Goal: Task Accomplishment & Management: Manage account settings

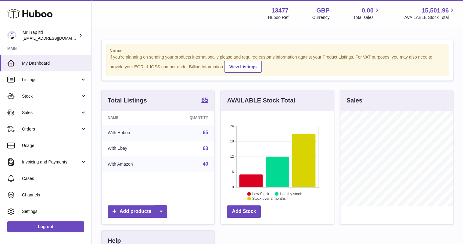
scroll to position [95, 113]
click at [38, 110] on span "Sales" at bounding box center [51, 113] width 58 height 6
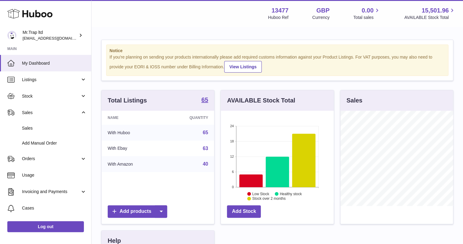
click at [47, 126] on span "Sales" at bounding box center [54, 128] width 65 height 6
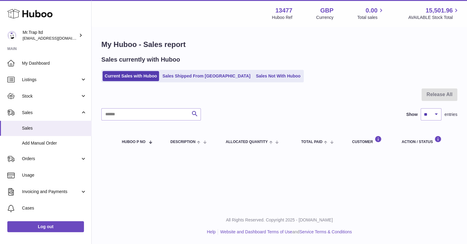
click at [35, 98] on span "Stock" at bounding box center [51, 96] width 58 height 6
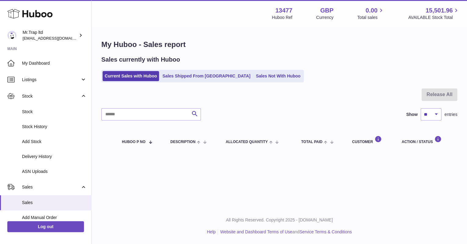
click at [46, 110] on span "Stock" at bounding box center [54, 112] width 65 height 6
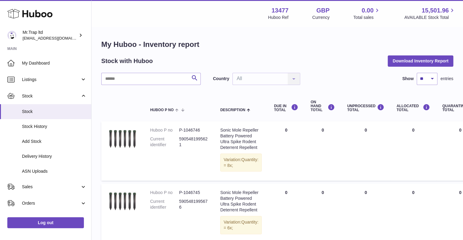
click at [294, 81] on div "Country All All No elements found. Consider changing the search query. List is …" at bounding box center [256, 79] width 87 height 12
click at [310, 107] on div "ON HAND Total" at bounding box center [322, 106] width 24 height 12
click at [273, 78] on div "Country All All No elements found. Consider changing the search query. List is …" at bounding box center [256, 79] width 87 height 12
click at [423, 76] on select "** ** ** ***" at bounding box center [427, 79] width 21 height 12
click at [425, 60] on button "Download Inventory Report" at bounding box center [421, 61] width 66 height 11
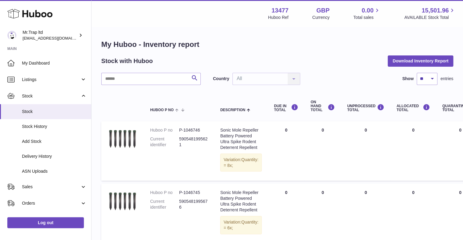
click at [285, 79] on div "Country All All No elements found. Consider changing the search query. List is …" at bounding box center [256, 79] width 87 height 12
click at [297, 79] on div "Country All All No elements found. Consider changing the search query. List is …" at bounding box center [256, 79] width 87 height 12
click at [290, 79] on div "Country All All No elements found. Consider changing the search query. List is …" at bounding box center [256, 79] width 87 height 12
click at [291, 81] on div "Country All All No elements found. Consider changing the search query. List is …" at bounding box center [256, 79] width 87 height 12
click at [429, 81] on select "** ** ** ***" at bounding box center [427, 79] width 21 height 12
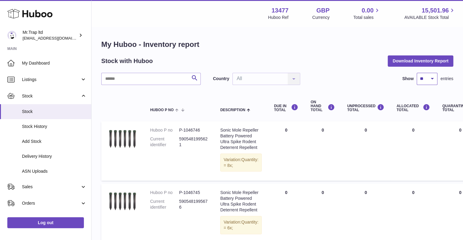
select select "***"
click at [417, 73] on select "** ** ** ***" at bounding box center [427, 79] width 21 height 12
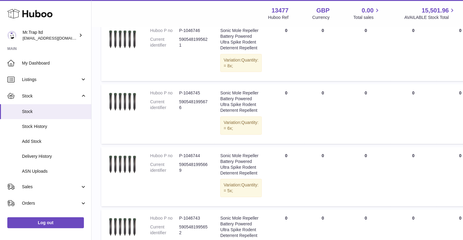
scroll to position [46, 0]
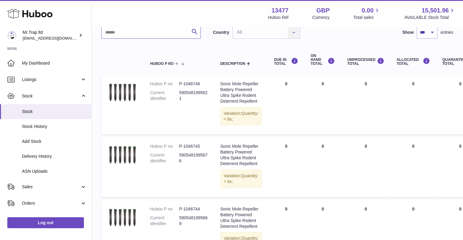
click at [137, 27] on input "text" at bounding box center [150, 33] width 99 height 12
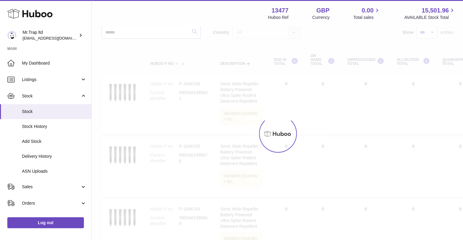
type input "*******"
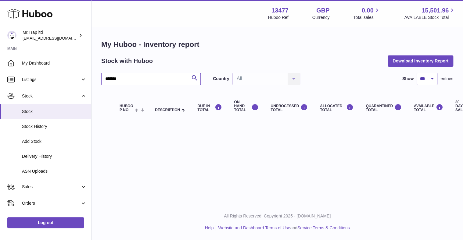
scroll to position [4, 0]
drag, startPoint x: 129, startPoint y: 76, endPoint x: 48, endPoint y: 81, distance: 81.0
click at [48, 81] on div "Huboo Mr.Trap ltd [EMAIL_ADDRESS][DOMAIN_NAME] Main My Dashboard Listings Not w…" at bounding box center [231, 120] width 463 height 240
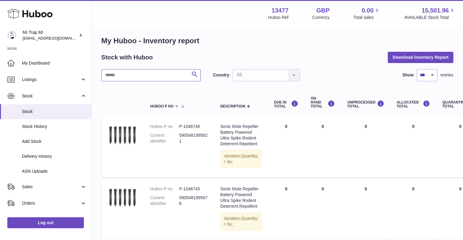
scroll to position [46, 0]
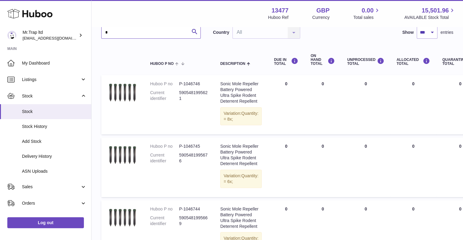
type input "**"
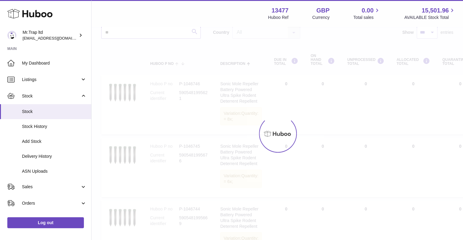
scroll to position [4, 0]
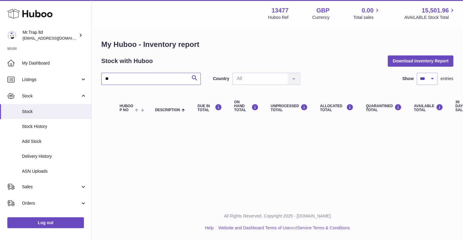
drag, startPoint x: 159, startPoint y: 75, endPoint x: 91, endPoint y: 74, distance: 67.7
click at [91, 74] on div "Huboo Mr.Trap ltd [EMAIL_ADDRESS][DOMAIN_NAME] Main My Dashboard Listings Not w…" at bounding box center [231, 120] width 463 height 240
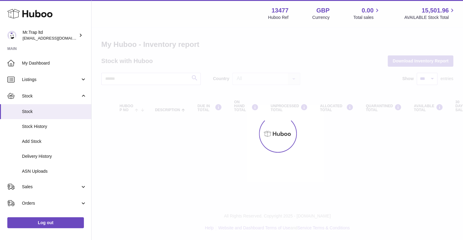
click at [239, 152] on div at bounding box center [277, 133] width 371 height 213
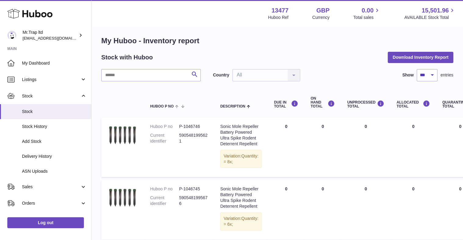
click at [279, 74] on div "Country All All No elements found. Consider changing the search query. List is …" at bounding box center [256, 75] width 87 height 12
click at [297, 78] on div "Country All All No elements found. Consider changing the search query. List is …" at bounding box center [256, 75] width 87 height 12
click at [296, 78] on div "Country All All No elements found. Consider changing the search query. List is …" at bounding box center [256, 75] width 87 height 12
click at [430, 77] on select "** ** ** ***" at bounding box center [427, 75] width 21 height 12
click at [417, 69] on select "** ** ** ***" at bounding box center [427, 75] width 21 height 12
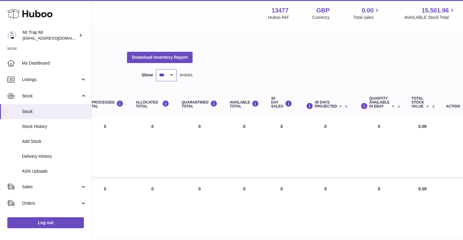
scroll to position [4, 0]
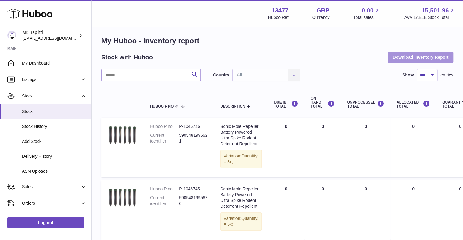
click at [407, 55] on button "Download Inventory Report" at bounding box center [421, 57] width 66 height 11
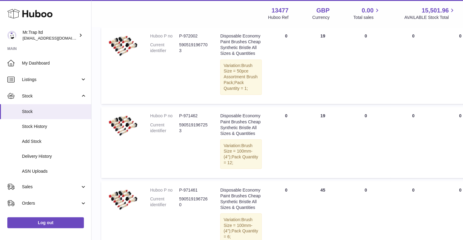
scroll to position [3932, 0]
click at [45, 94] on span "Stock" at bounding box center [51, 96] width 58 height 6
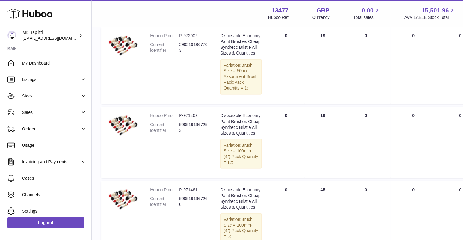
click at [45, 94] on span "Stock" at bounding box center [51, 96] width 58 height 6
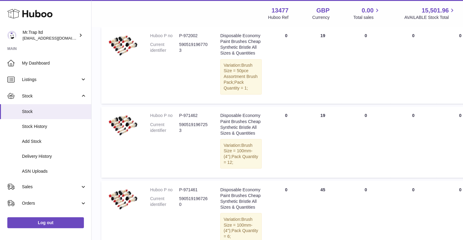
click at [45, 106] on link "Stock" at bounding box center [45, 111] width 91 height 15
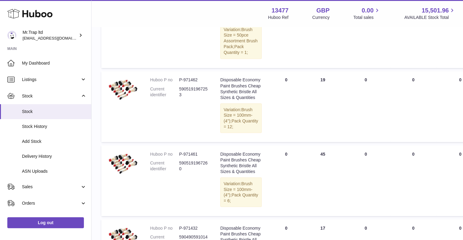
scroll to position [4043, 0]
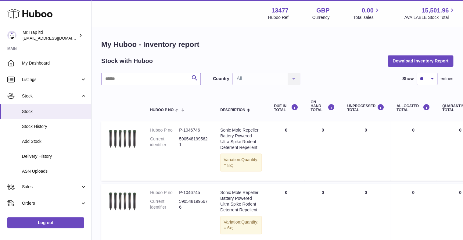
click at [292, 83] on div "Country All All No elements found. Consider changing the search query. List is …" at bounding box center [256, 79] width 87 height 12
click at [176, 81] on input "text" at bounding box center [150, 79] width 99 height 12
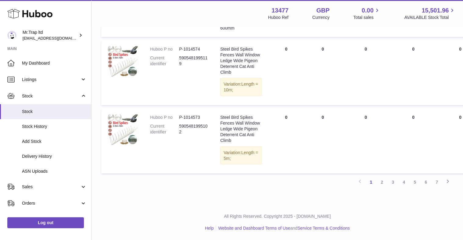
scroll to position [763, 0]
click at [436, 185] on link "7" at bounding box center [436, 182] width 11 height 11
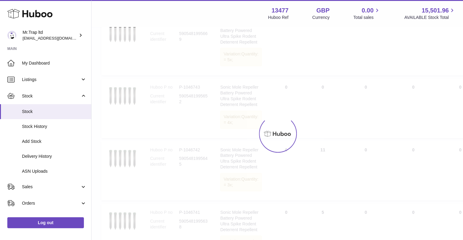
scroll to position [27, 0]
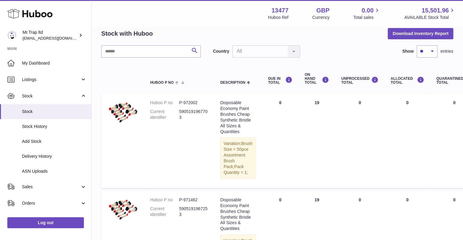
click at [271, 82] on div "DUE IN TOTAL" at bounding box center [280, 81] width 24 height 8
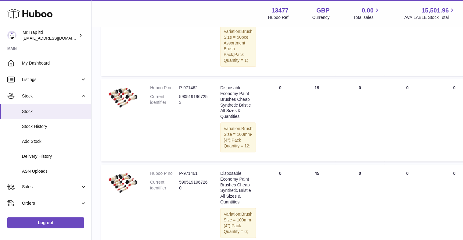
drag, startPoint x: 287, startPoint y: 240, endPoint x: 422, endPoint y: 239, distance: 134.8
click at [422, 239] on tbody "Huboo P no P-972002 Current identifier 5905191967703 Description Disposable Eco…" at bounding box center [414, 210] width 627 height 456
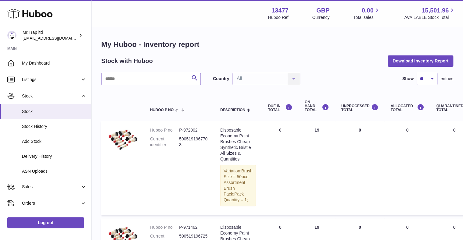
scroll to position [0, 261]
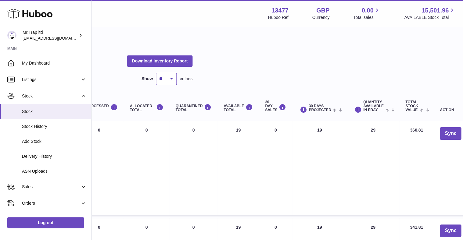
click at [166, 77] on select "** ** ** ***" at bounding box center [166, 79] width 21 height 12
select select "***"
click at [156, 73] on select "** ** ** ***" at bounding box center [166, 79] width 21 height 12
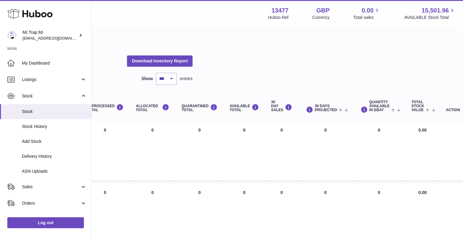
click at [389, 110] on span at bounding box center [393, 109] width 9 height 5
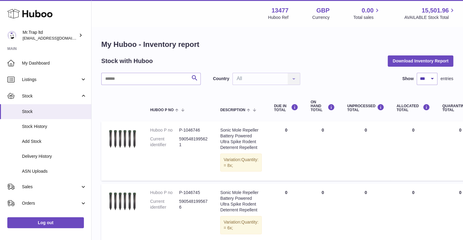
scroll to position [0, 261]
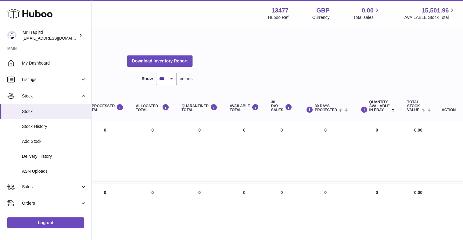
click at [389, 110] on span at bounding box center [391, 109] width 5 height 5
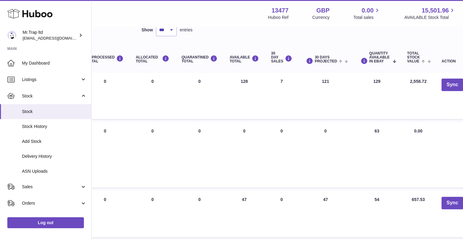
scroll to position [0, 261]
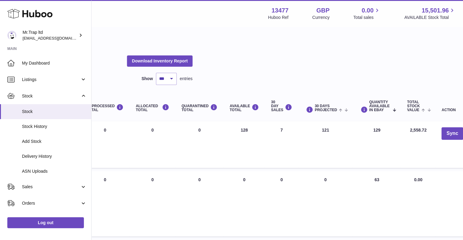
click at [408, 106] on span "Total stock value" at bounding box center [413, 106] width 13 height 12
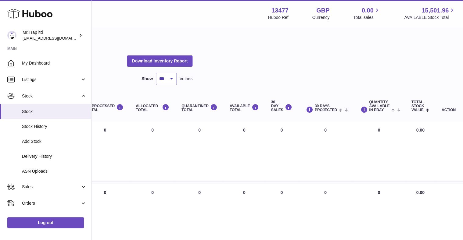
click at [411, 106] on span "Total stock value" at bounding box center [417, 106] width 13 height 12
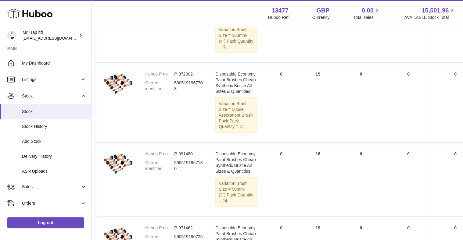
scroll to position [830, 5]
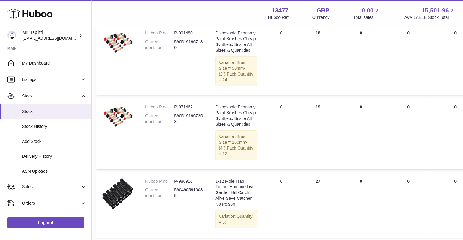
drag, startPoint x: 259, startPoint y: 240, endPoint x: 285, endPoint y: 239, distance: 26.6
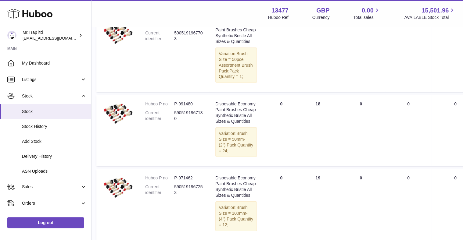
scroll to position [860, 5]
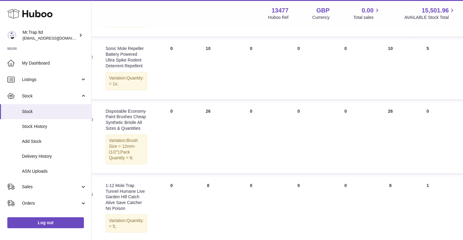
scroll to position [1577, 115]
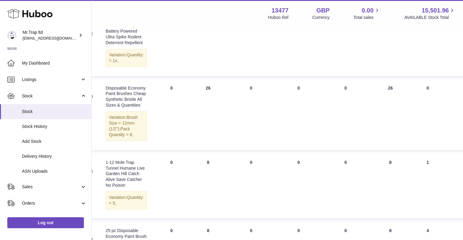
drag, startPoint x: 287, startPoint y: 240, endPoint x: 386, endPoint y: 233, distance: 98.5
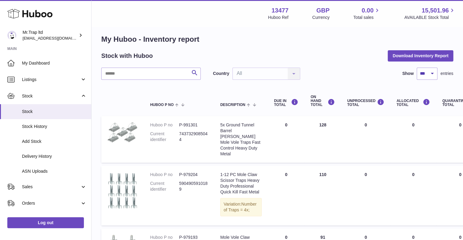
scroll to position [0, 0]
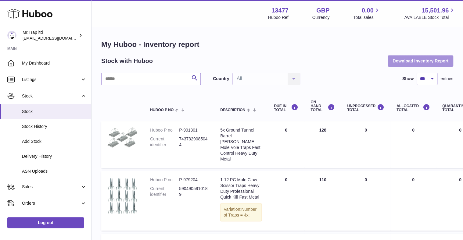
click at [404, 63] on button "Download Inventory Report" at bounding box center [421, 61] width 66 height 11
